Goal: Task Accomplishment & Management: Manage account settings

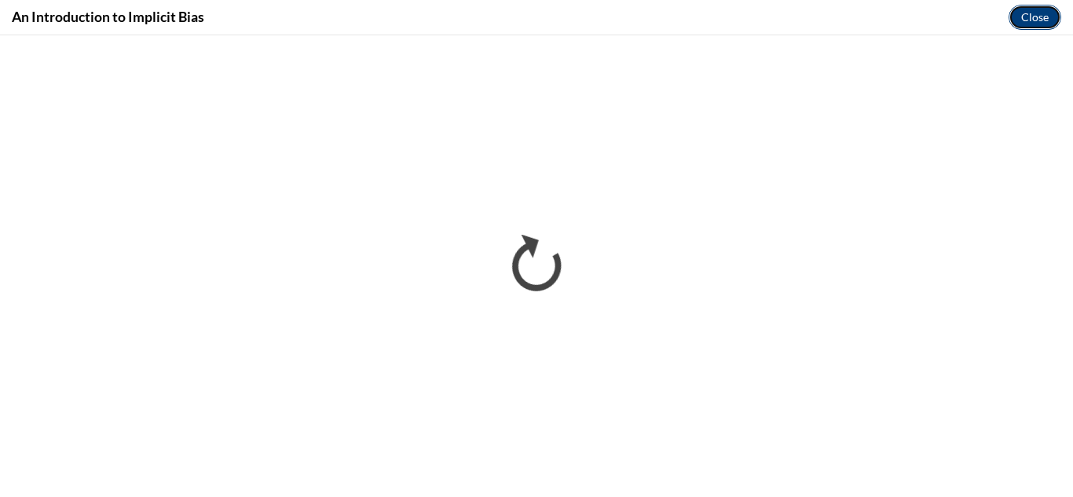
click at [1033, 23] on button "Close" at bounding box center [1034, 17] width 53 height 25
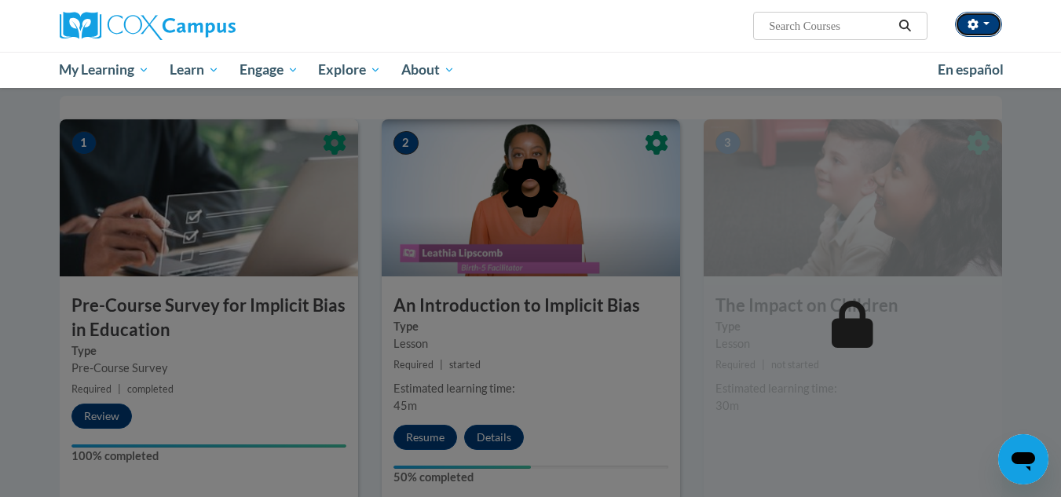
click at [990, 28] on button "button" at bounding box center [978, 24] width 47 height 25
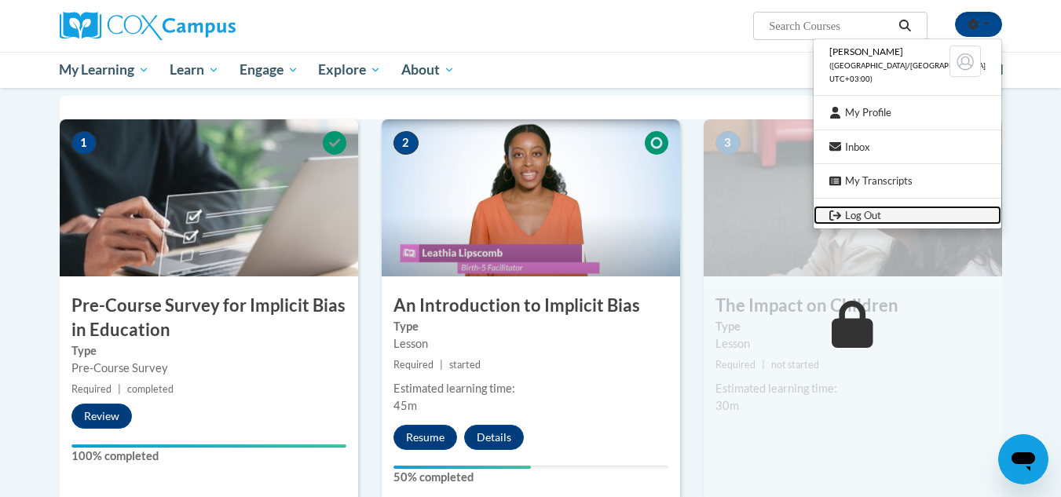
click at [881, 214] on link "Log Out" at bounding box center [907, 216] width 188 height 20
